Goal: Task Accomplishment & Management: Use online tool/utility

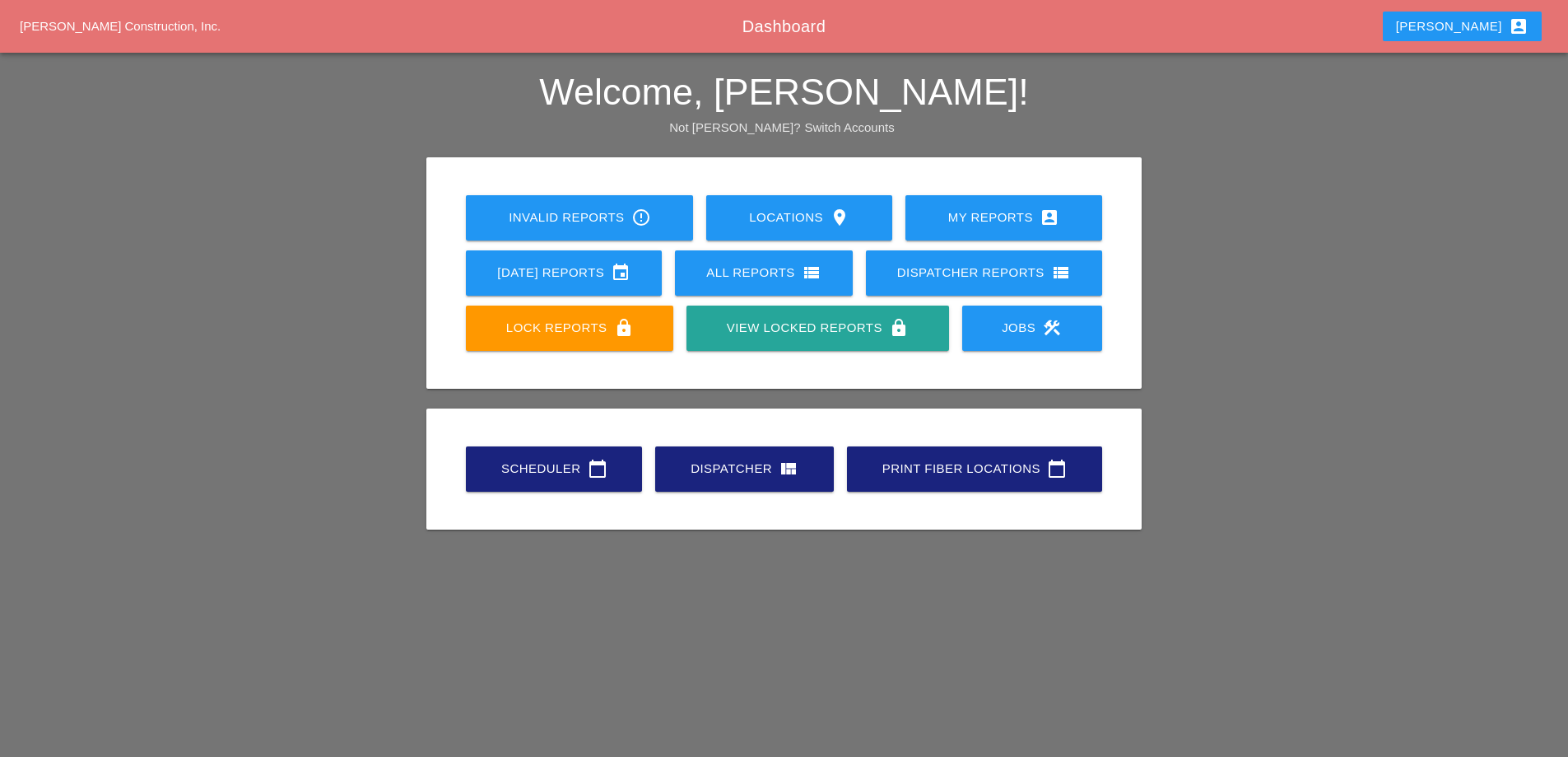
click at [648, 278] on link "[DATE] Reports event" at bounding box center [564, 273] width 196 height 45
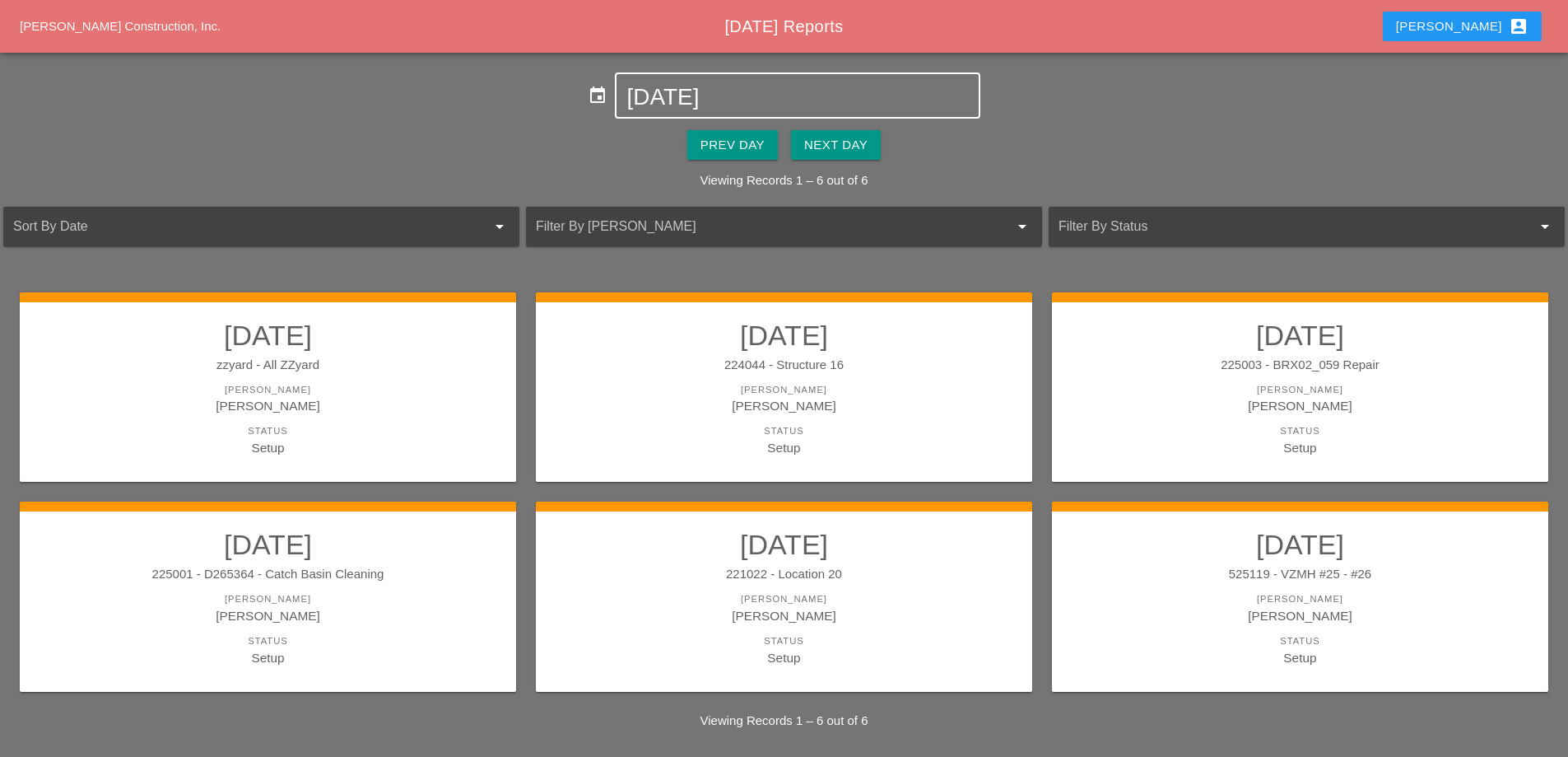
click at [695, 97] on input "[DATE]" at bounding box center [798, 97] width 342 height 26
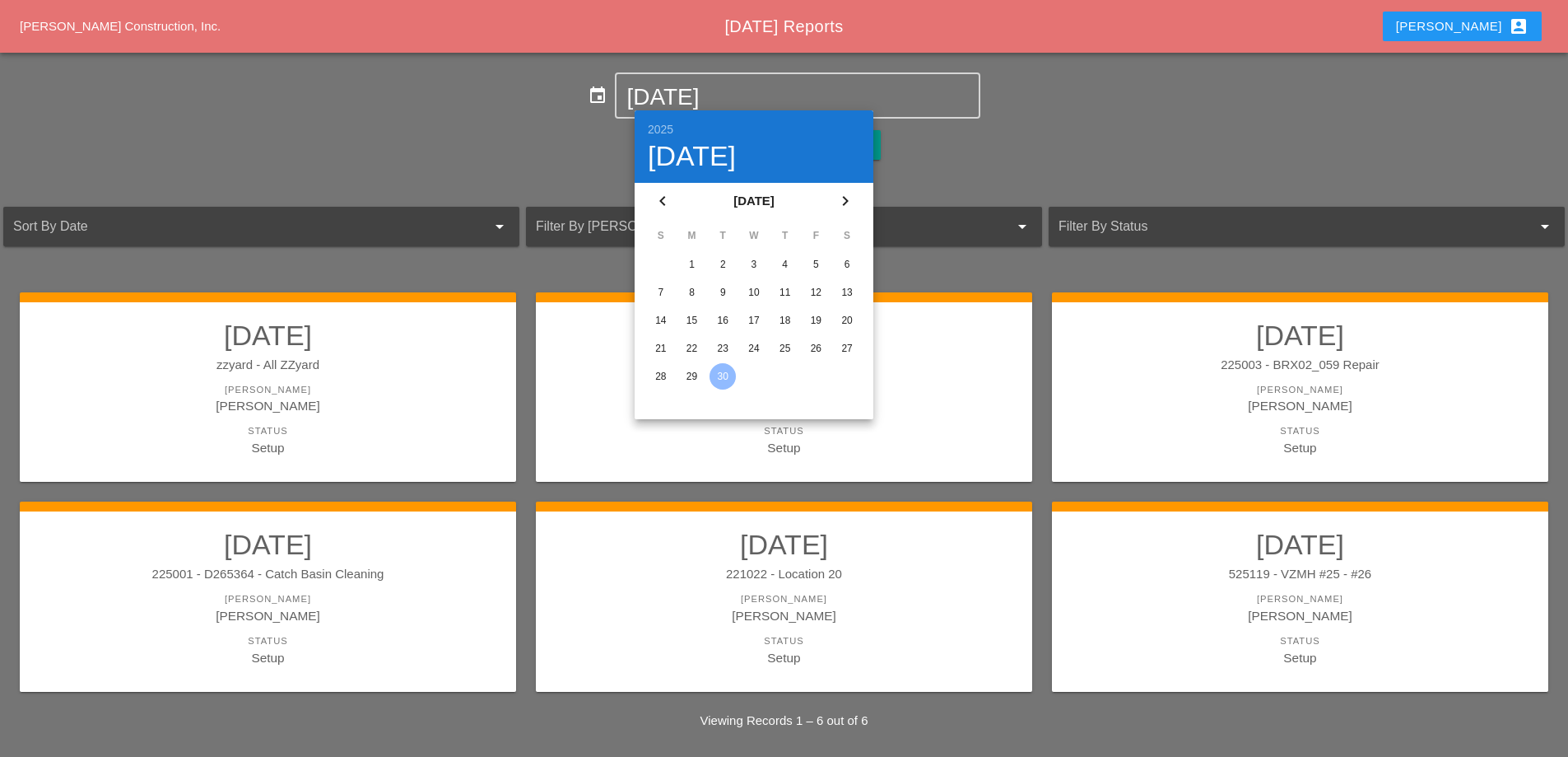
click at [683, 352] on div "22" at bounding box center [692, 349] width 26 height 26
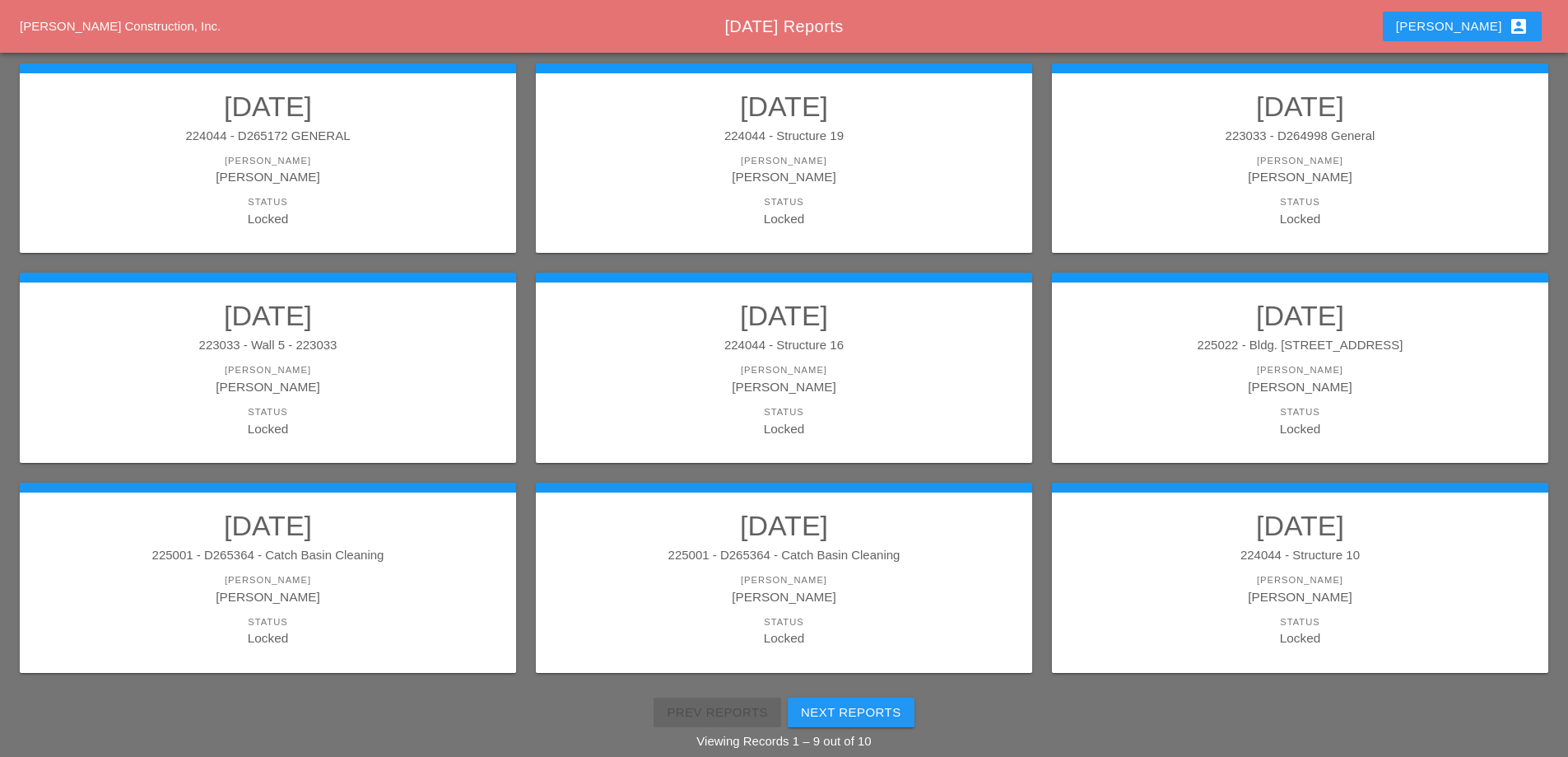
scroll to position [294, 0]
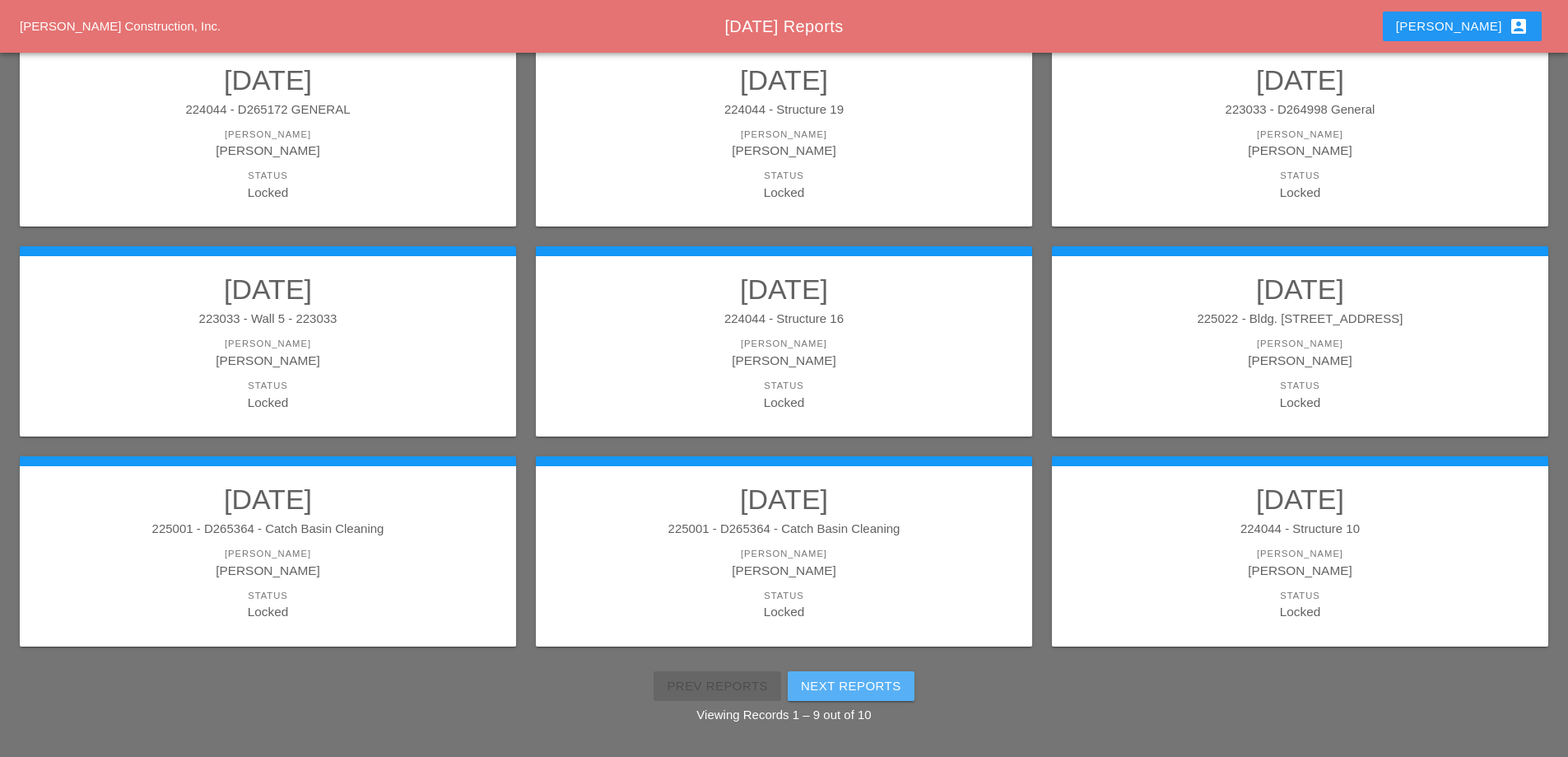
click at [852, 688] on div "Next Reports" at bounding box center [850, 686] width 100 height 19
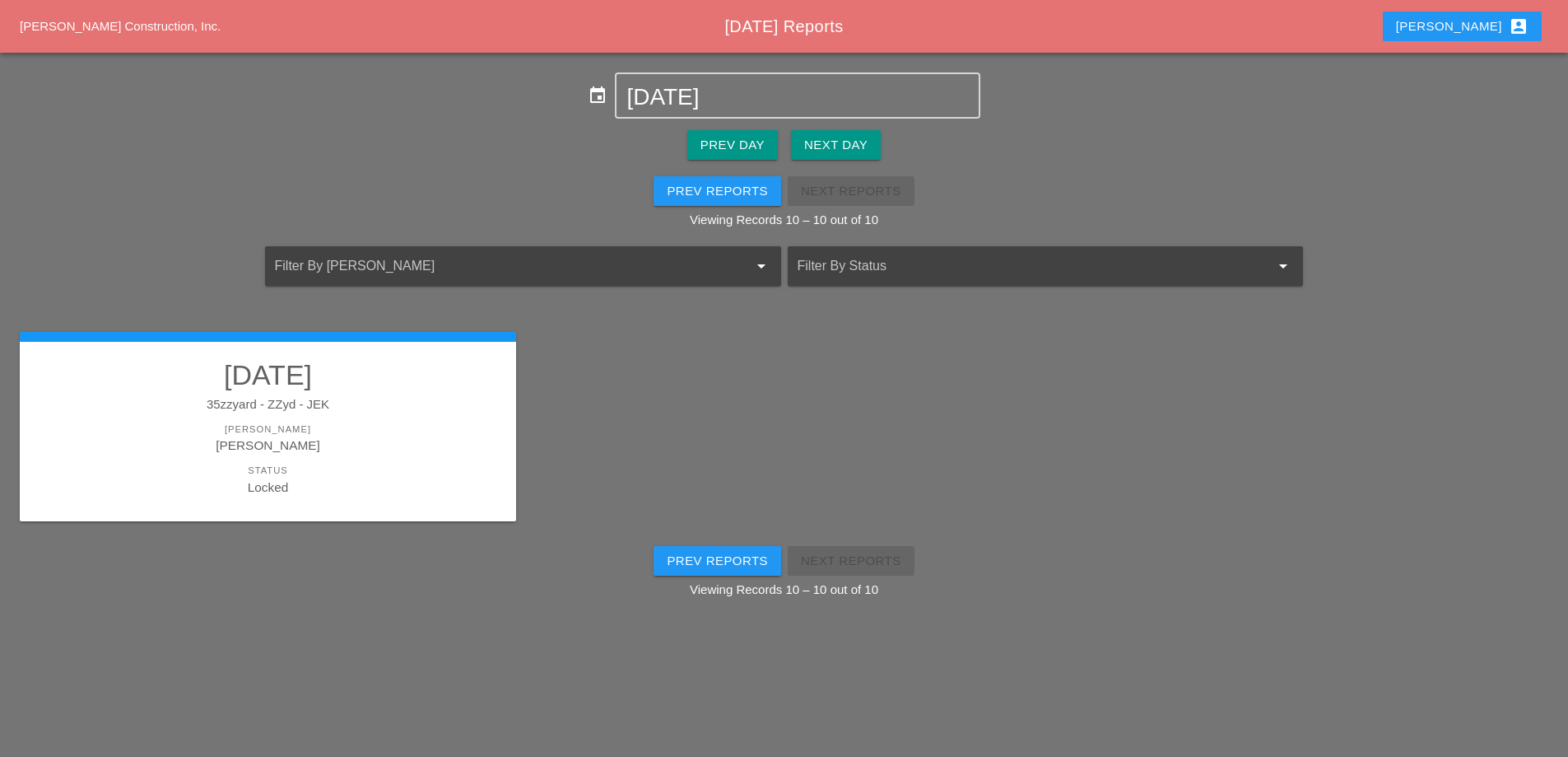
click at [418, 407] on div "35zzyard - ZZyd - JEK" at bounding box center [268, 405] width 463 height 19
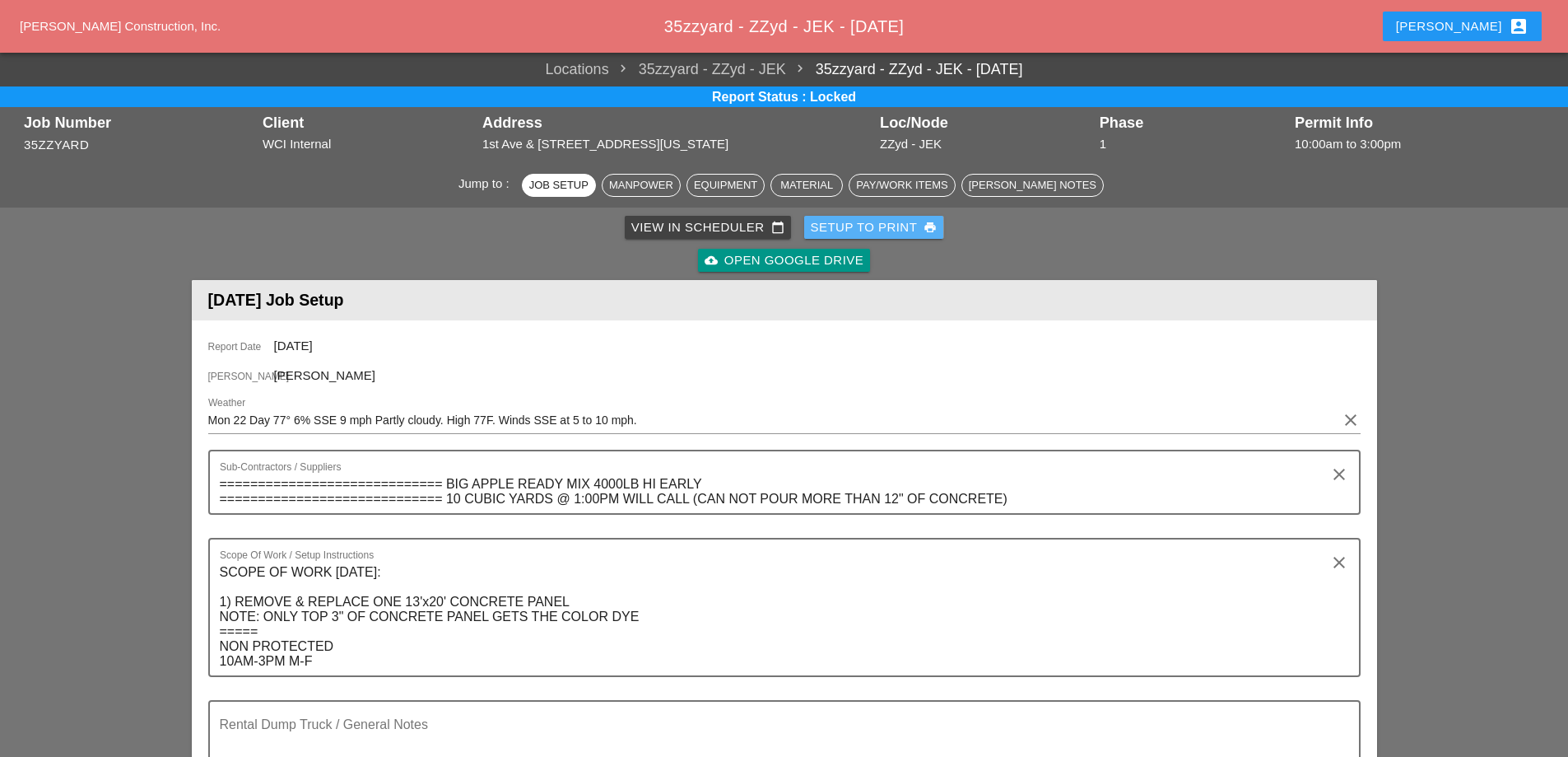
click at [879, 232] on div "Setup to Print print" at bounding box center [875, 227] width 127 height 19
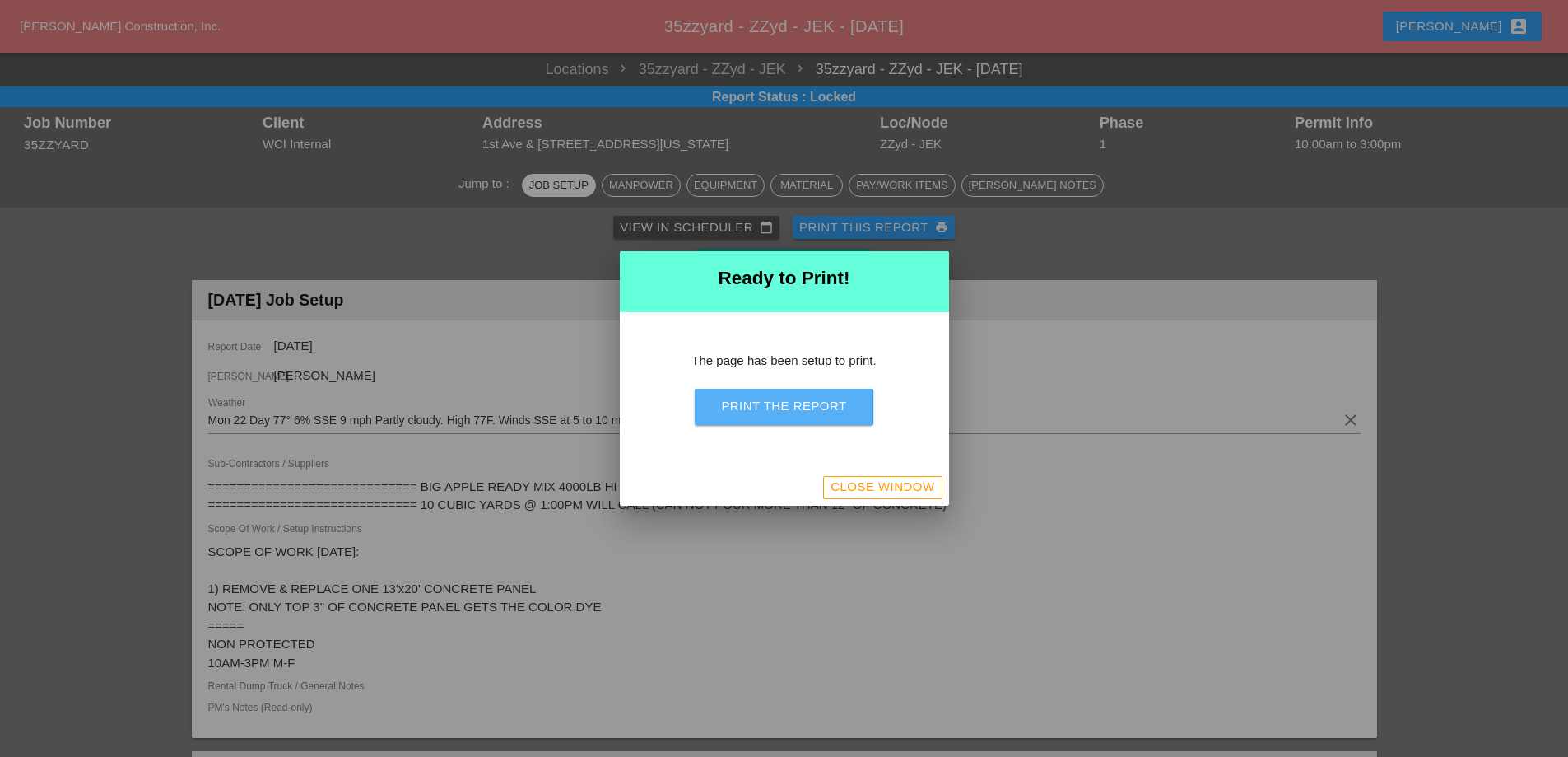
click at [823, 408] on div "Print the Report" at bounding box center [784, 407] width 125 height 19
click at [921, 486] on div "Close Window" at bounding box center [882, 487] width 104 height 19
